Goal: Register for event/course

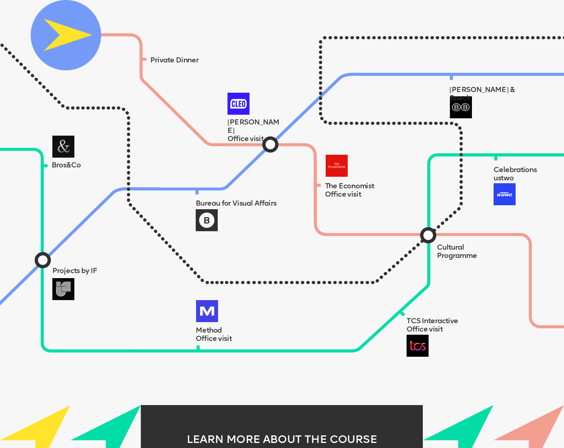
scroll to position [568, 0]
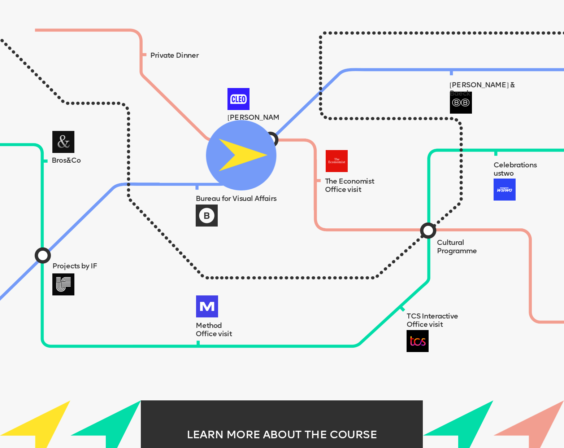
drag, startPoint x: 99, startPoint y: 44, endPoint x: 351, endPoint y: 178, distance: 285.7
click at [277, 173] on img at bounding box center [241, 155] width 70 height 70
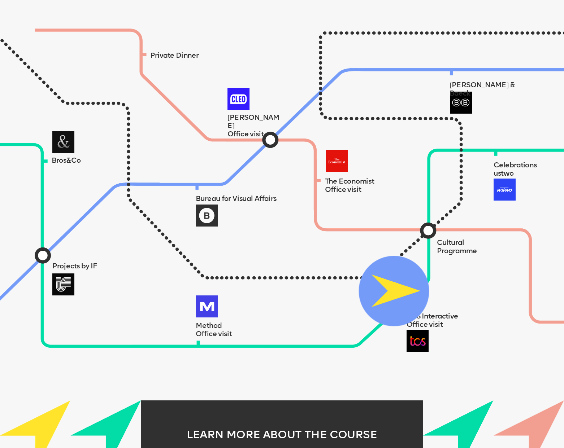
drag, startPoint x: 282, startPoint y: 152, endPoint x: 375, endPoint y: 285, distance: 161.5
click at [375, 285] on img at bounding box center [394, 291] width 70 height 70
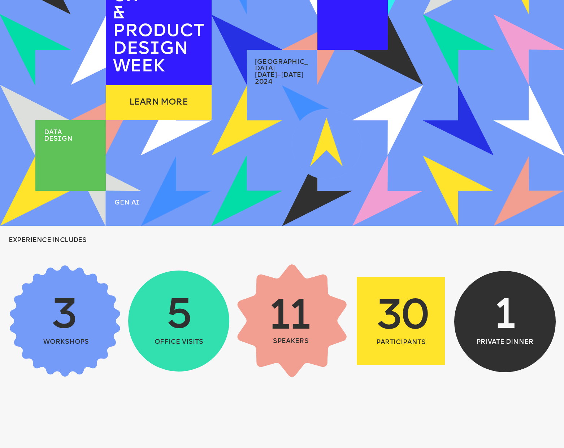
scroll to position [0, 0]
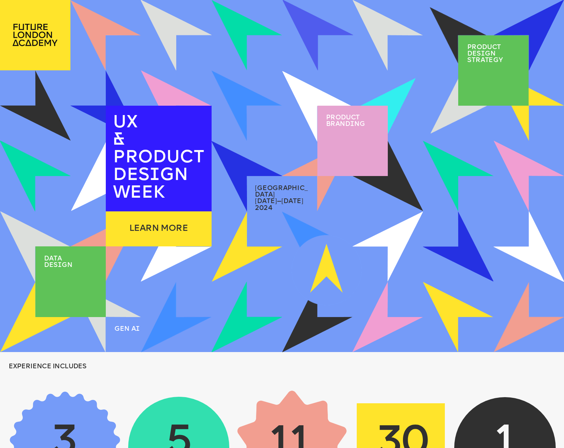
click at [348, 125] on span "Product brand i ng" at bounding box center [345, 120] width 39 height 13
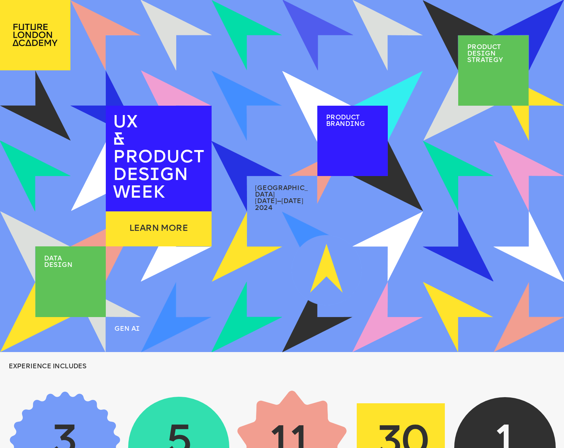
click at [279, 198] on span "august 6—9" at bounding box center [279, 201] width 48 height 6
click at [180, 187] on p "PRODUCT DES I GN WEEK" at bounding box center [162, 175] width 99 height 53
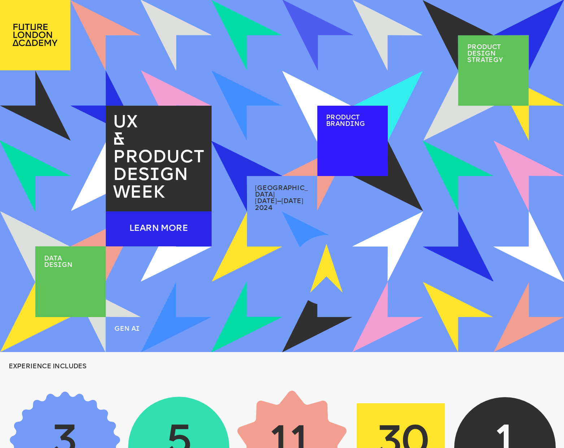
click at [141, 234] on div "LEARN MORE" at bounding box center [159, 229] width 106 height 35
